Goal: Information Seeking & Learning: Learn about a topic

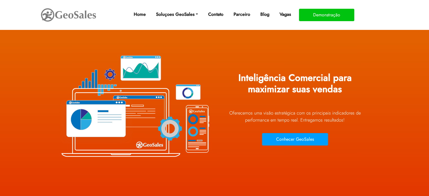
click at [58, 19] on img at bounding box center [68, 15] width 56 height 16
click at [63, 16] on img at bounding box center [68, 15] width 56 height 16
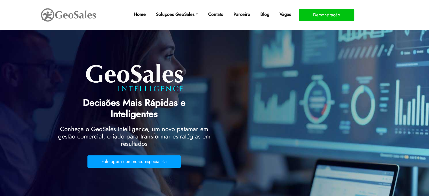
click at [139, 14] on link "Home" at bounding box center [139, 14] width 17 height 11
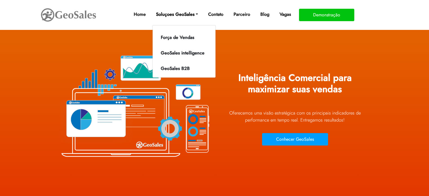
click at [171, 13] on link "Soluçoes GeoSales" at bounding box center [177, 14] width 47 height 11
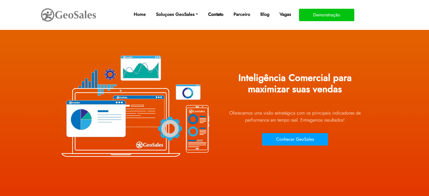
click at [216, 12] on link "Contato" at bounding box center [216, 14] width 20 height 11
click at [324, 16] on button "Demonstração" at bounding box center [326, 15] width 55 height 12
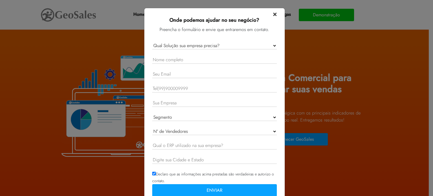
click at [273, 16] on span "×" at bounding box center [275, 14] width 4 height 10
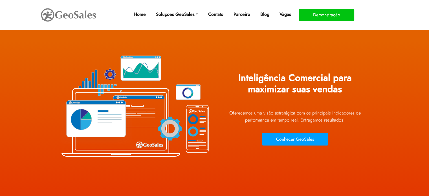
drag, startPoint x: 431, startPoint y: 0, endPoint x: 282, endPoint y: 57, distance: 160.1
click at [282, 57] on div "Inteligência Comercial para maximizar suas vendas Oferecemos uma visão estraté…" at bounding box center [295, 105] width 152 height 127
